Goal: Information Seeking & Learning: Learn about a topic

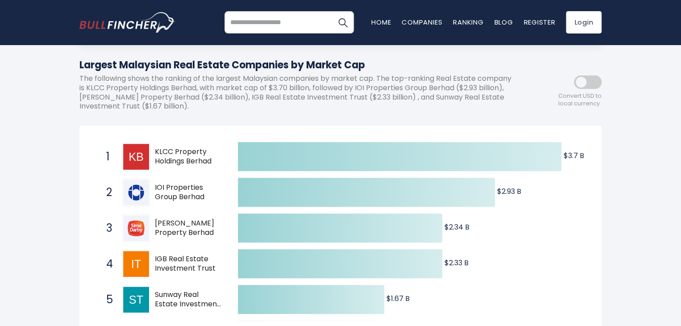
scroll to position [161, 0]
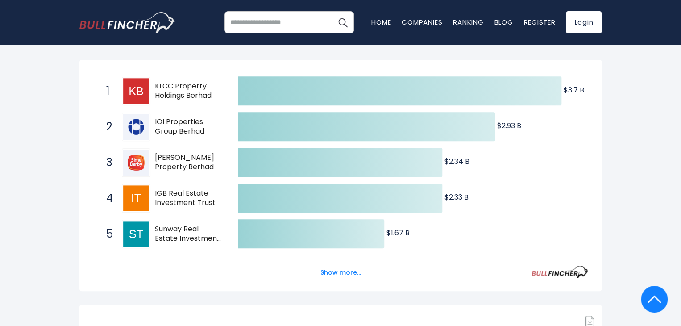
drag, startPoint x: 180, startPoint y: 236, endPoint x: 207, endPoint y: 243, distance: 27.7
click at [207, 243] on span "Sunway Real Estate Investment Trust" at bounding box center [188, 233] width 67 height 19
click at [343, 276] on button "Show more..." at bounding box center [340, 272] width 51 height 15
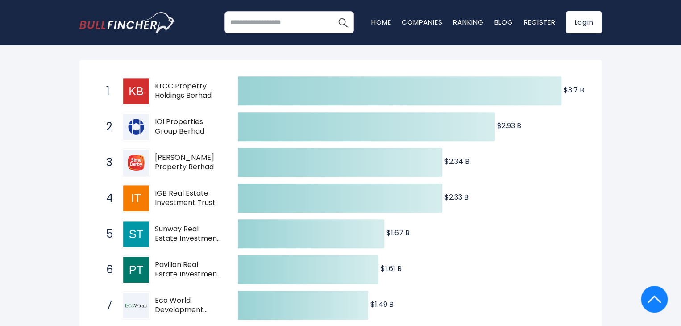
drag, startPoint x: 178, startPoint y: 264, endPoint x: 205, endPoint y: 280, distance: 32.2
click at [205, 280] on div "6 Pavilion Real Estate Investment Trust 5212.KL" at bounding box center [162, 269] width 120 height 29
drag, startPoint x: 171, startPoint y: 196, endPoint x: 200, endPoint y: 200, distance: 29.2
click at [200, 200] on span "IGB Real Estate Investment Trust" at bounding box center [188, 198] width 67 height 19
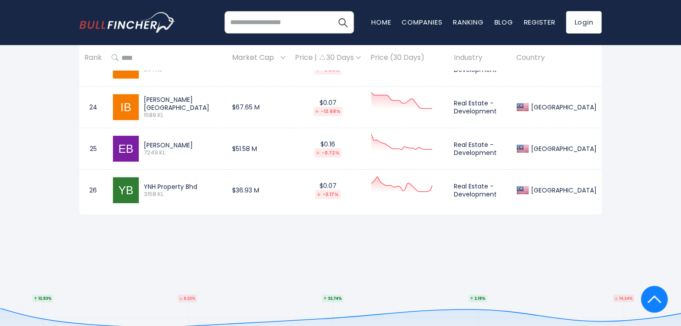
scroll to position [1560, 0]
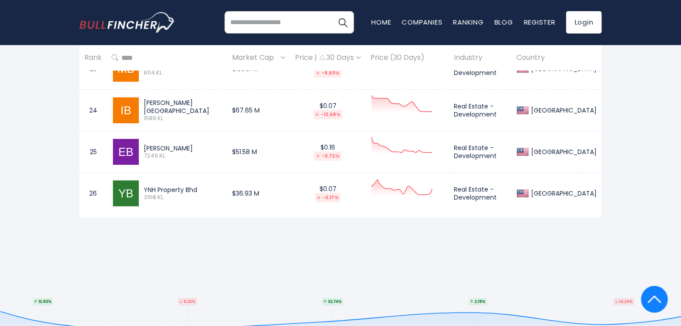
drag, startPoint x: 200, startPoint y: 187, endPoint x: 145, endPoint y: 187, distance: 55.3
click at [145, 187] on div "YNH Property Bhd" at bounding box center [183, 190] width 79 height 8
drag, startPoint x: 189, startPoint y: 143, endPoint x: 144, endPoint y: 141, distance: 45.1
click at [144, 144] on div "[PERSON_NAME]" at bounding box center [183, 148] width 79 height 8
drag, startPoint x: 175, startPoint y: 106, endPoint x: 137, endPoint y: 97, distance: 38.4
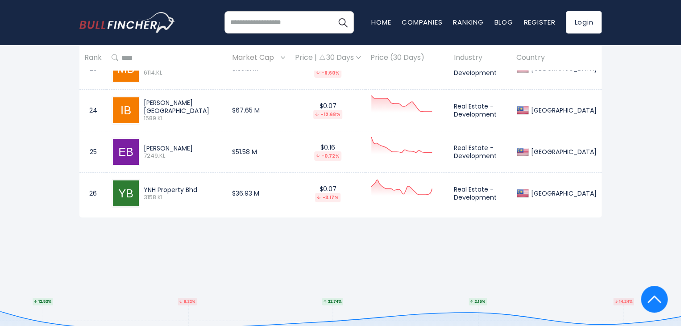
click at [137, 97] on div "[PERSON_NAME][GEOGRAPHIC_DATA] 1589.KL" at bounding box center [167, 110] width 111 height 29
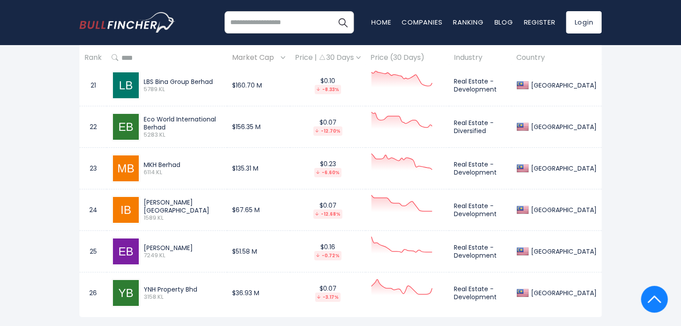
scroll to position [1417, 0]
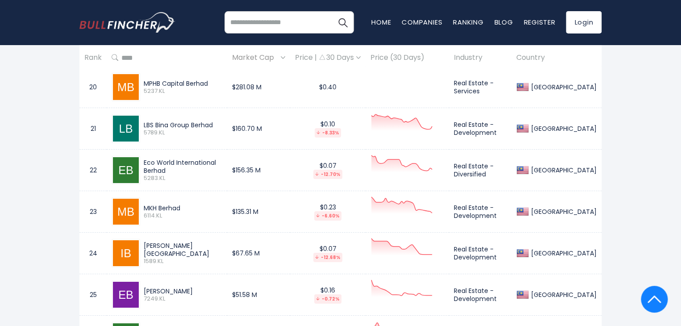
drag, startPoint x: 244, startPoint y: 164, endPoint x: 139, endPoint y: 163, distance: 104.8
click at [139, 163] on td "Eco World International Berhad 5283.KL" at bounding box center [167, 169] width 120 height 41
drag, startPoint x: 139, startPoint y: 163, endPoint x: 137, endPoint y: 183, distance: 20.2
drag, startPoint x: 137, startPoint y: 183, endPoint x: 196, endPoint y: 190, distance: 59.7
click at [196, 191] on td "MKH Berhad 6114.KL" at bounding box center [167, 211] width 120 height 41
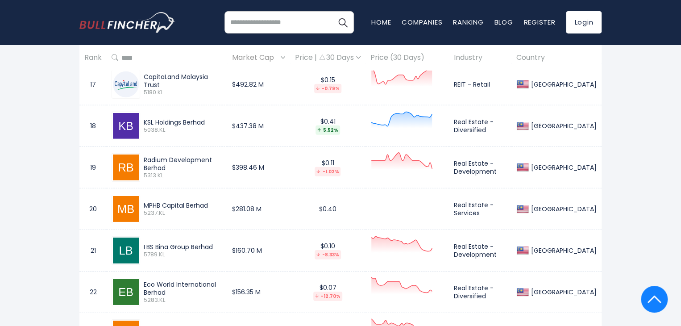
scroll to position [1221, 0]
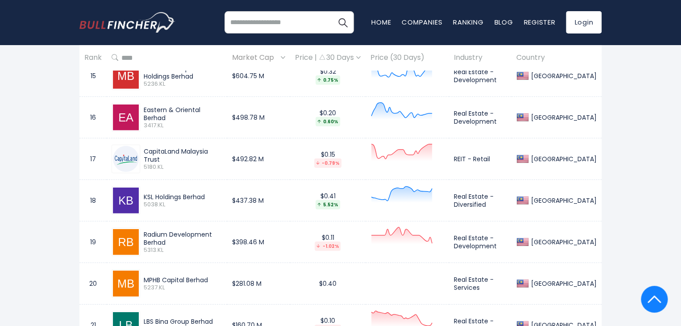
drag, startPoint x: 239, startPoint y: 238, endPoint x: 143, endPoint y: 234, distance: 96.4
click at [143, 234] on div "Radium Development Berhad 5313.KL" at bounding box center [181, 242] width 82 height 24
drag, startPoint x: 207, startPoint y: 189, endPoint x: 141, endPoint y: 186, distance: 66.5
click at [141, 186] on div "KSL Holdings Berhad 5038.KL" at bounding box center [167, 200] width 111 height 29
drag, startPoint x: 224, startPoint y: 153, endPoint x: 141, endPoint y: 150, distance: 83.5
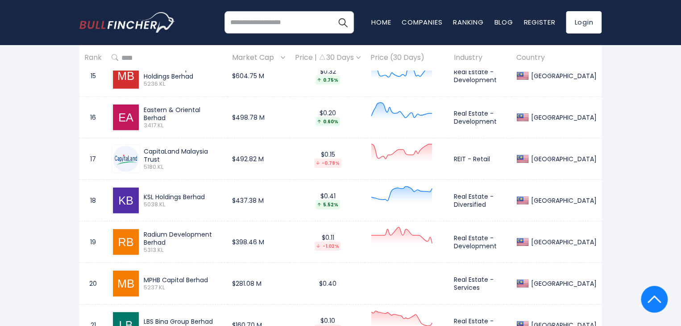
click at [141, 150] on div "CapitaLand Malaysia Trust 5180.KL" at bounding box center [181, 159] width 82 height 24
click at [221, 111] on div "Eastern & Oriental Berhad" at bounding box center [183, 114] width 79 height 16
drag, startPoint x: 223, startPoint y: 111, endPoint x: 144, endPoint y: 107, distance: 79.0
click at [144, 107] on div "Eastern & Oriental Berhad" at bounding box center [183, 114] width 79 height 16
